Goal: Transaction & Acquisition: Obtain resource

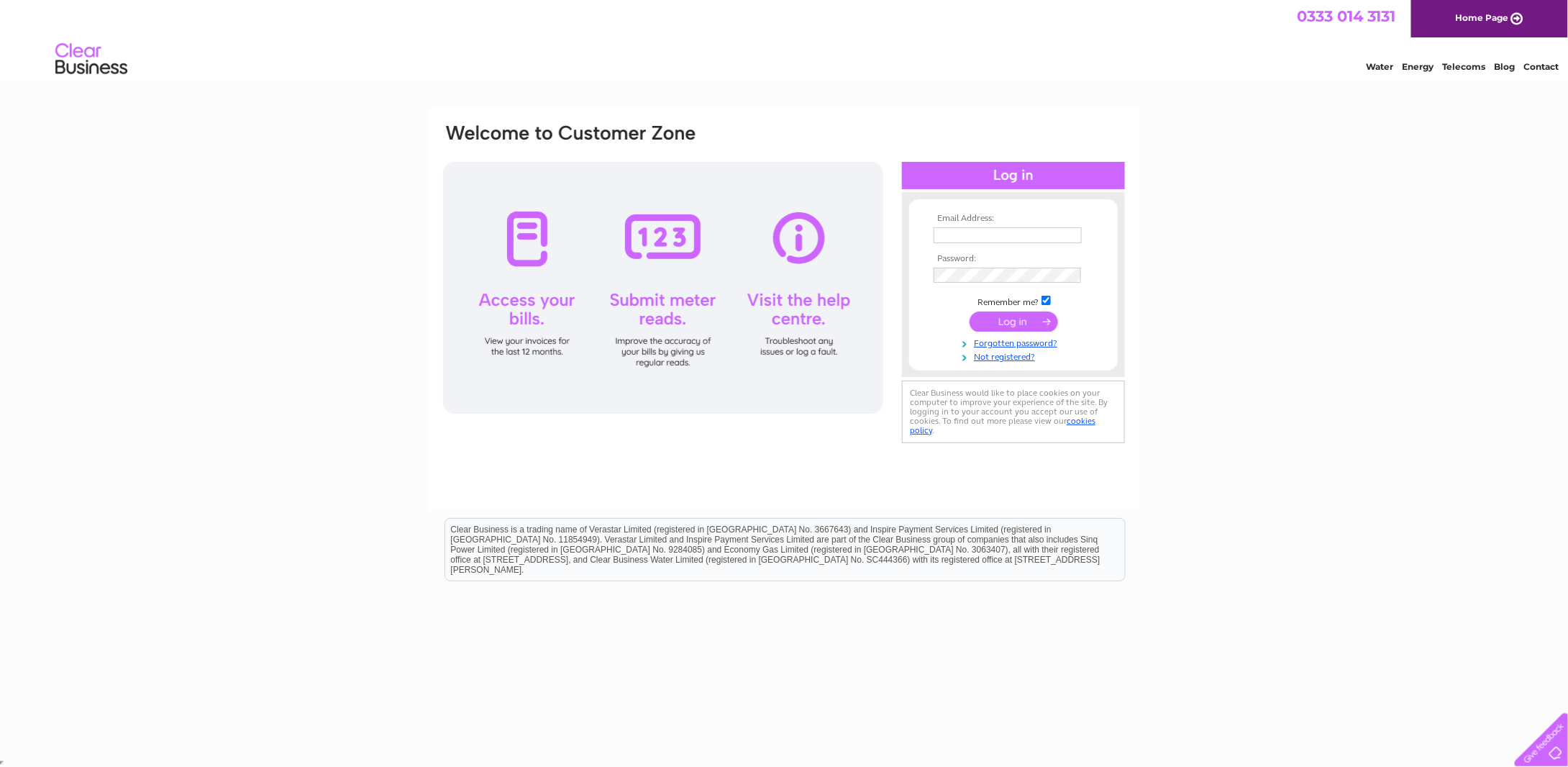
type input "sam@tongmaster.co.uk"
click at [1020, 318] on input "submit" at bounding box center [1013, 322] width 89 height 20
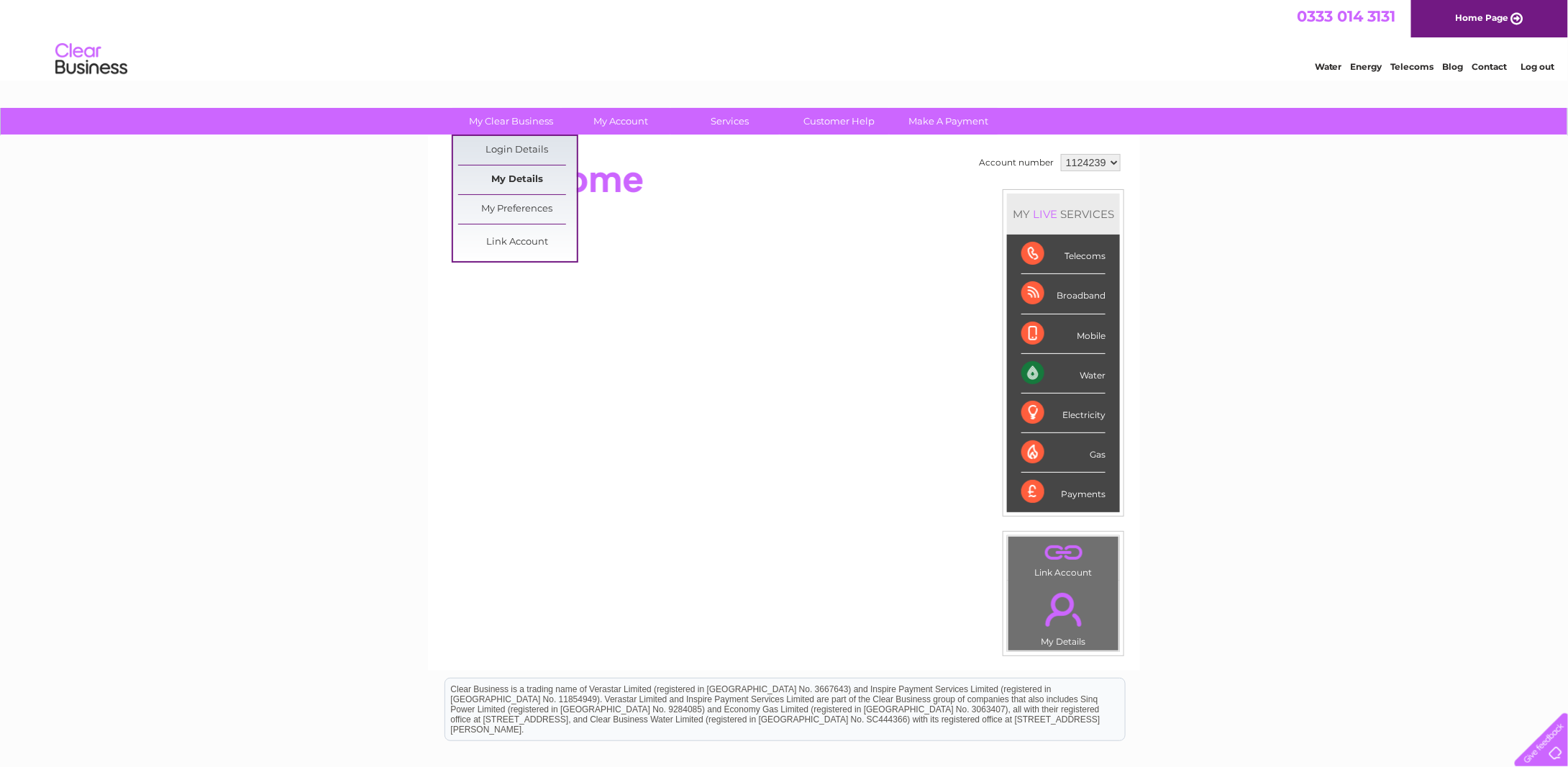
click at [511, 171] on link "My Details" at bounding box center [517, 180] width 119 height 29
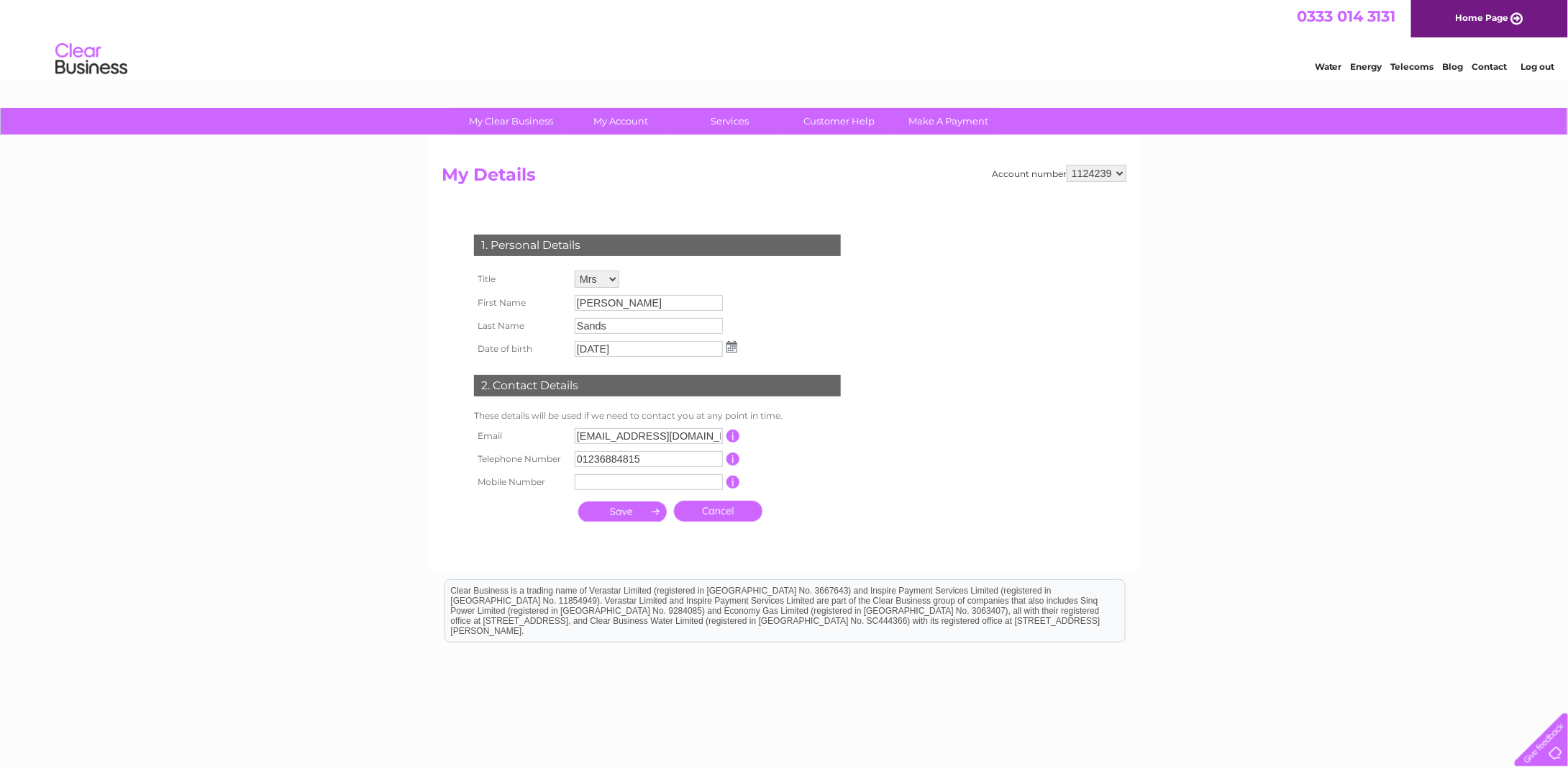
click at [735, 436] on input "button" at bounding box center [734, 435] width 14 height 13
click at [863, 404] on div "1. Personal Details Title Mr Mrs Ms Miss Dr Rev Prof Other First Name Edward La…" at bounding box center [660, 375] width 437 height 309
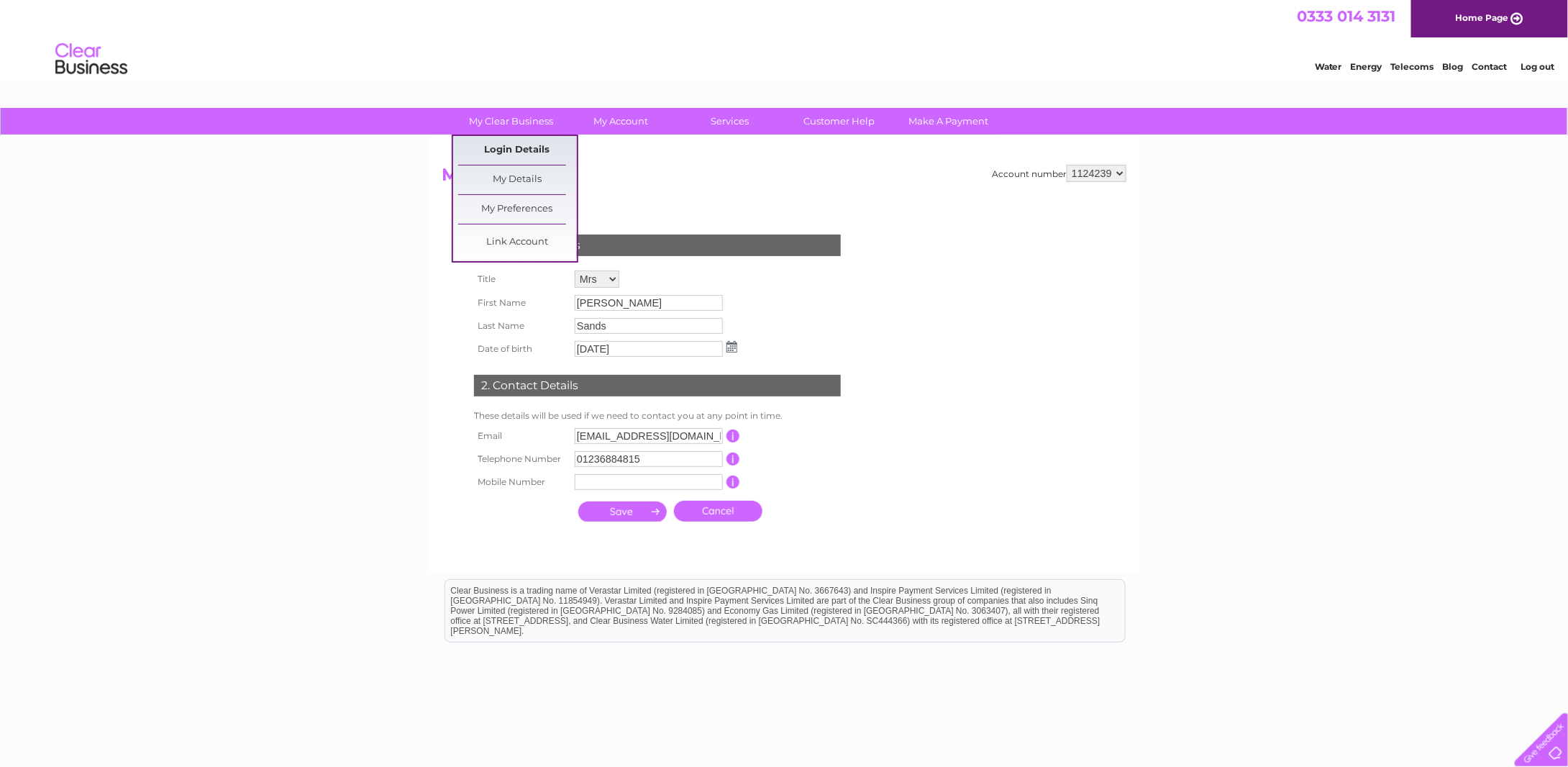
click at [524, 146] on link "Login Details" at bounding box center [517, 150] width 119 height 29
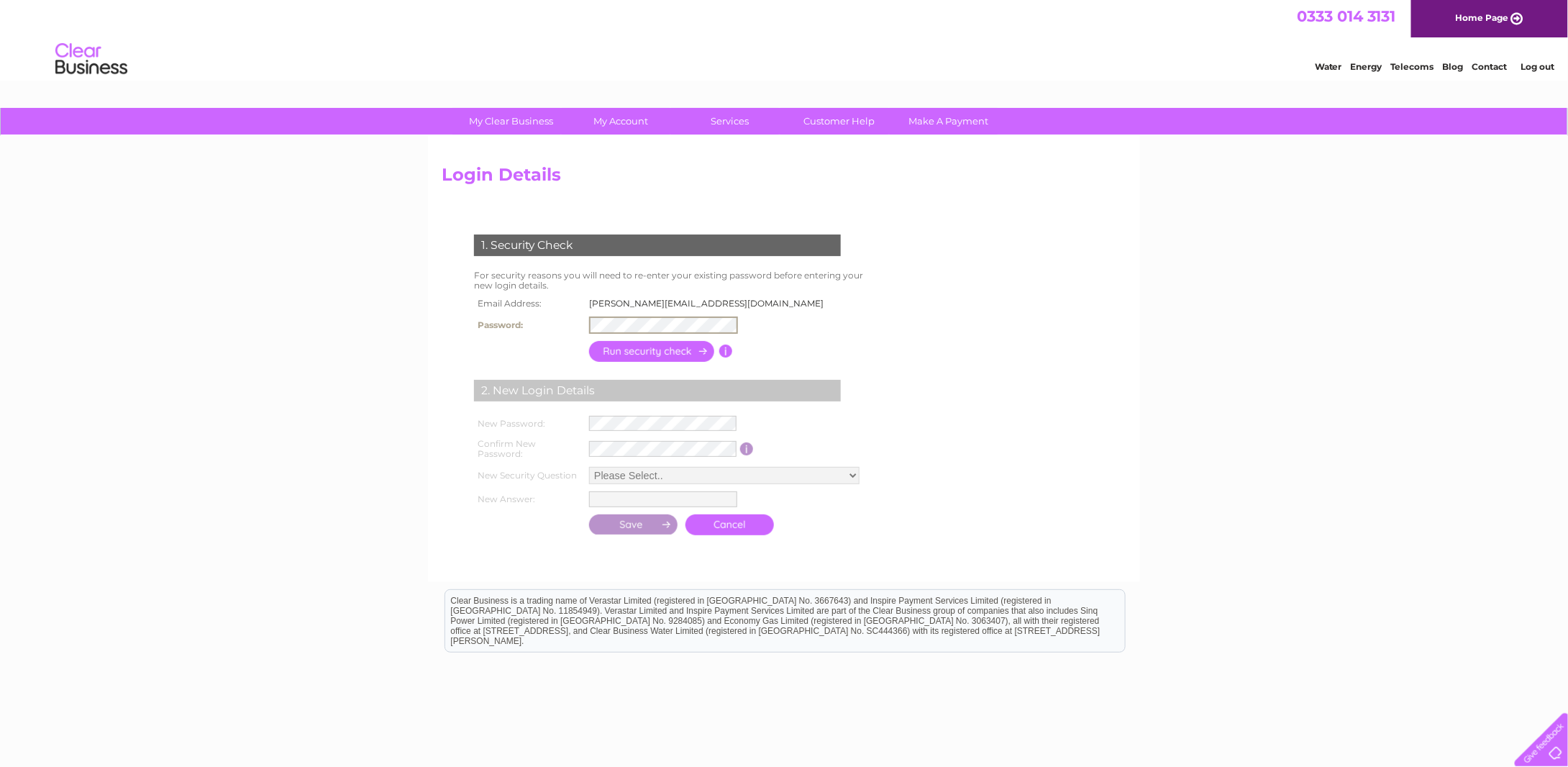
click at [1111, 289] on form "1. Security Check For security reasons you will need to re-enter your existing …" at bounding box center [784, 386] width 685 height 362
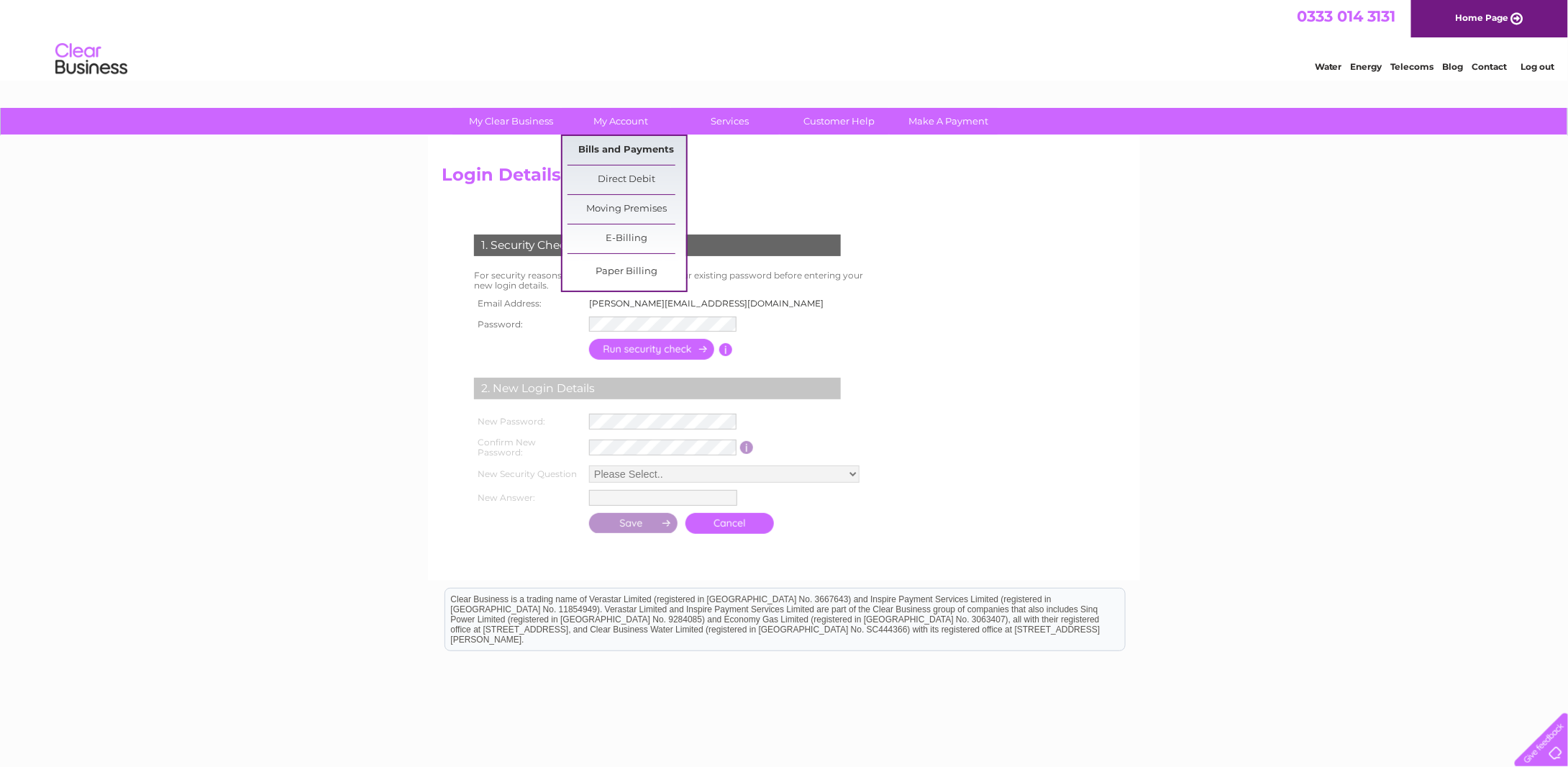
click at [625, 142] on link "Bills and Payments" at bounding box center [627, 150] width 119 height 29
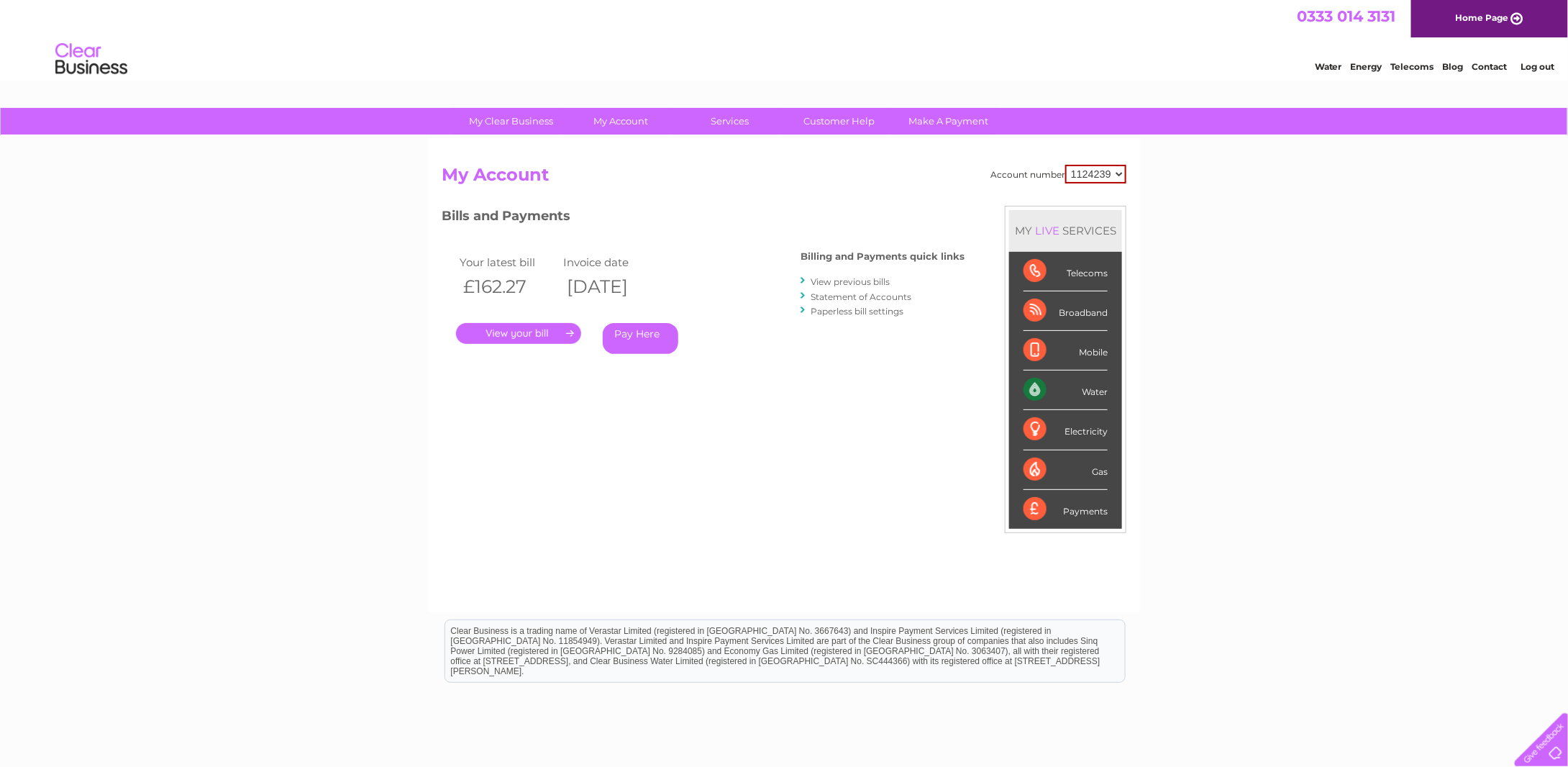
click at [884, 284] on link "View previous bills" at bounding box center [849, 282] width 79 height 11
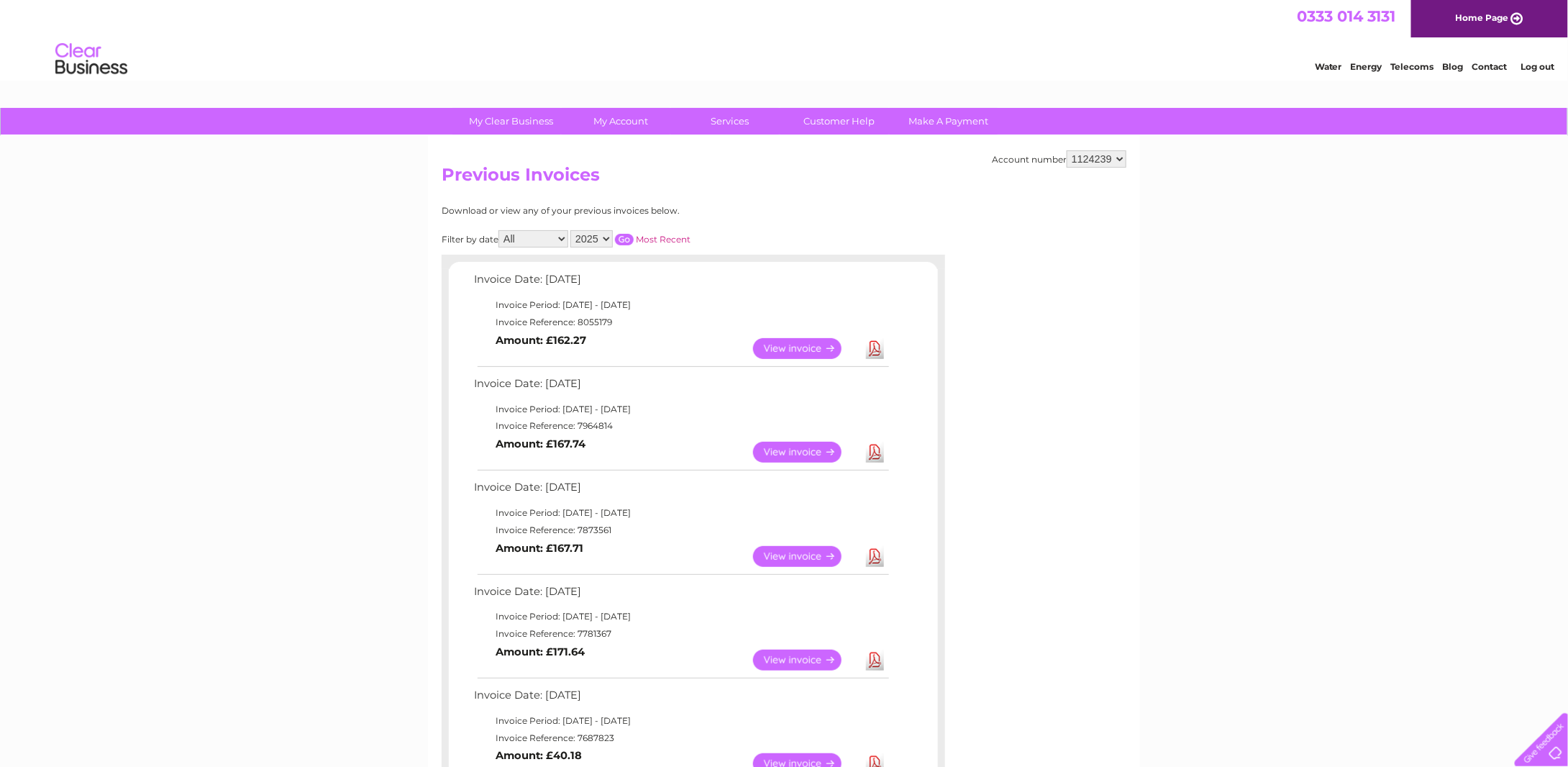
click at [799, 451] on link "View" at bounding box center [806, 451] width 106 height 21
click at [795, 444] on link "View" at bounding box center [806, 451] width 106 height 21
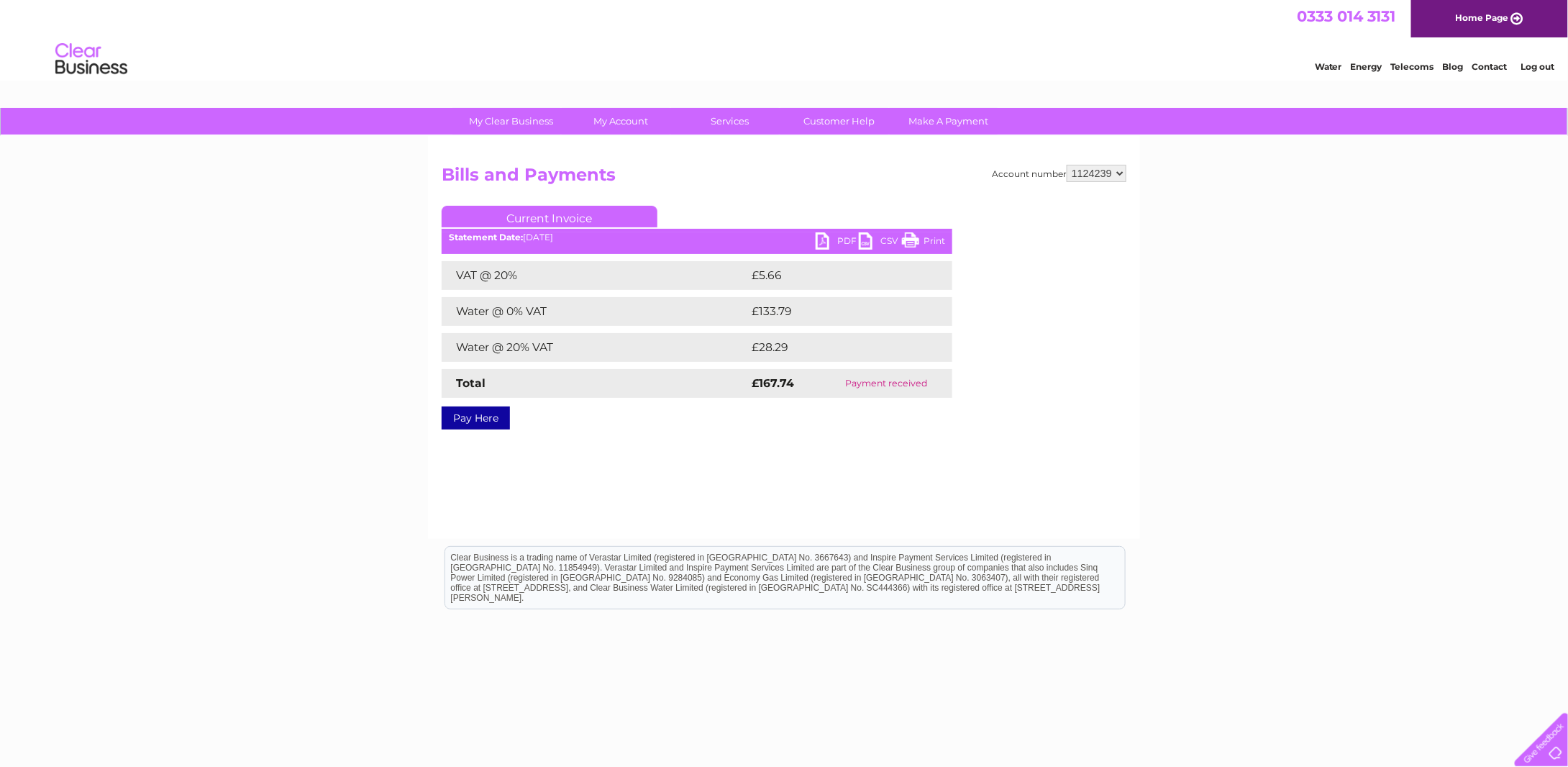
click at [836, 243] on link "PDF" at bounding box center [836, 243] width 43 height 21
